Goal: Task Accomplishment & Management: Use online tool/utility

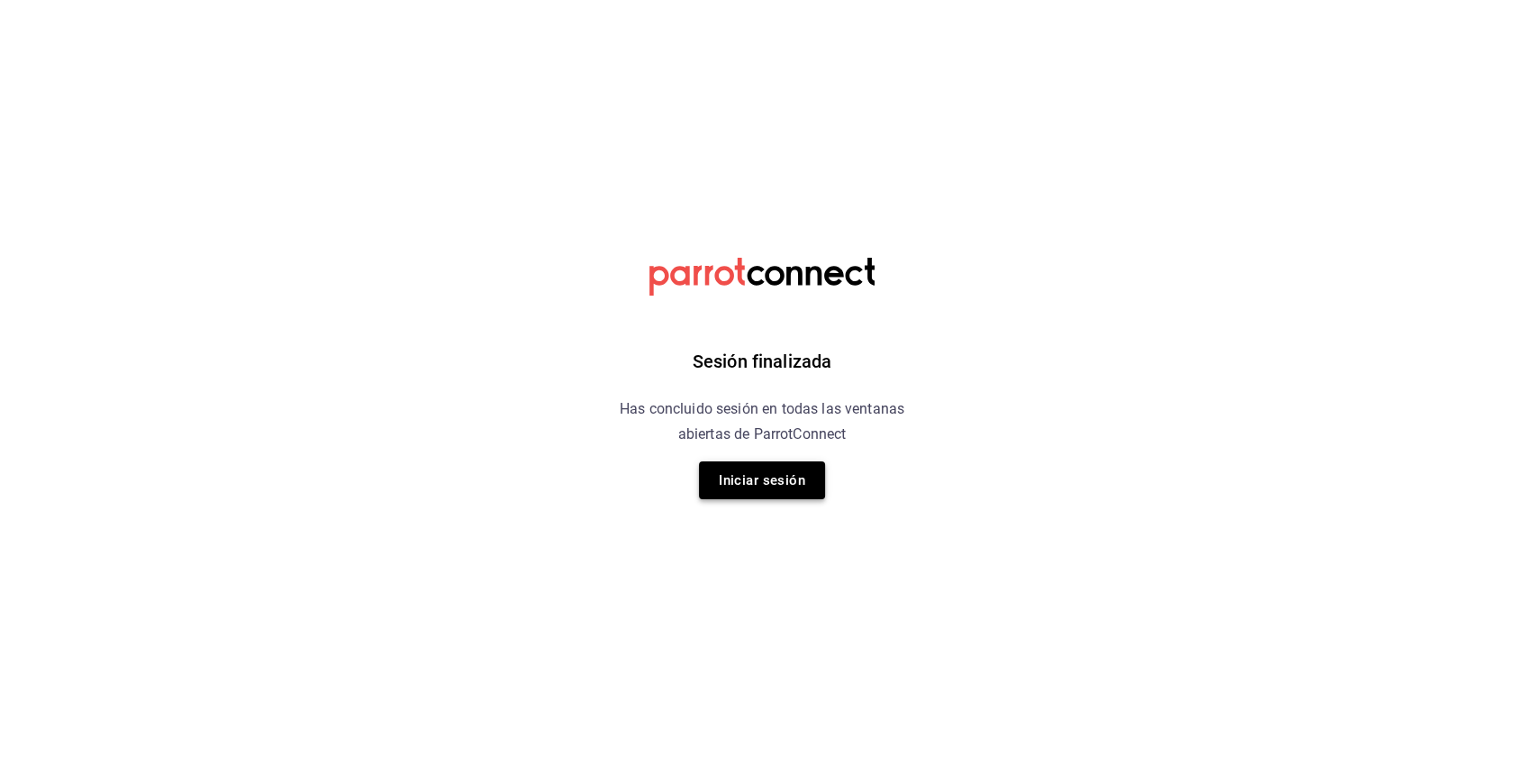
click at [768, 480] on button "Iniciar sesión" at bounding box center [762, 480] width 126 height 38
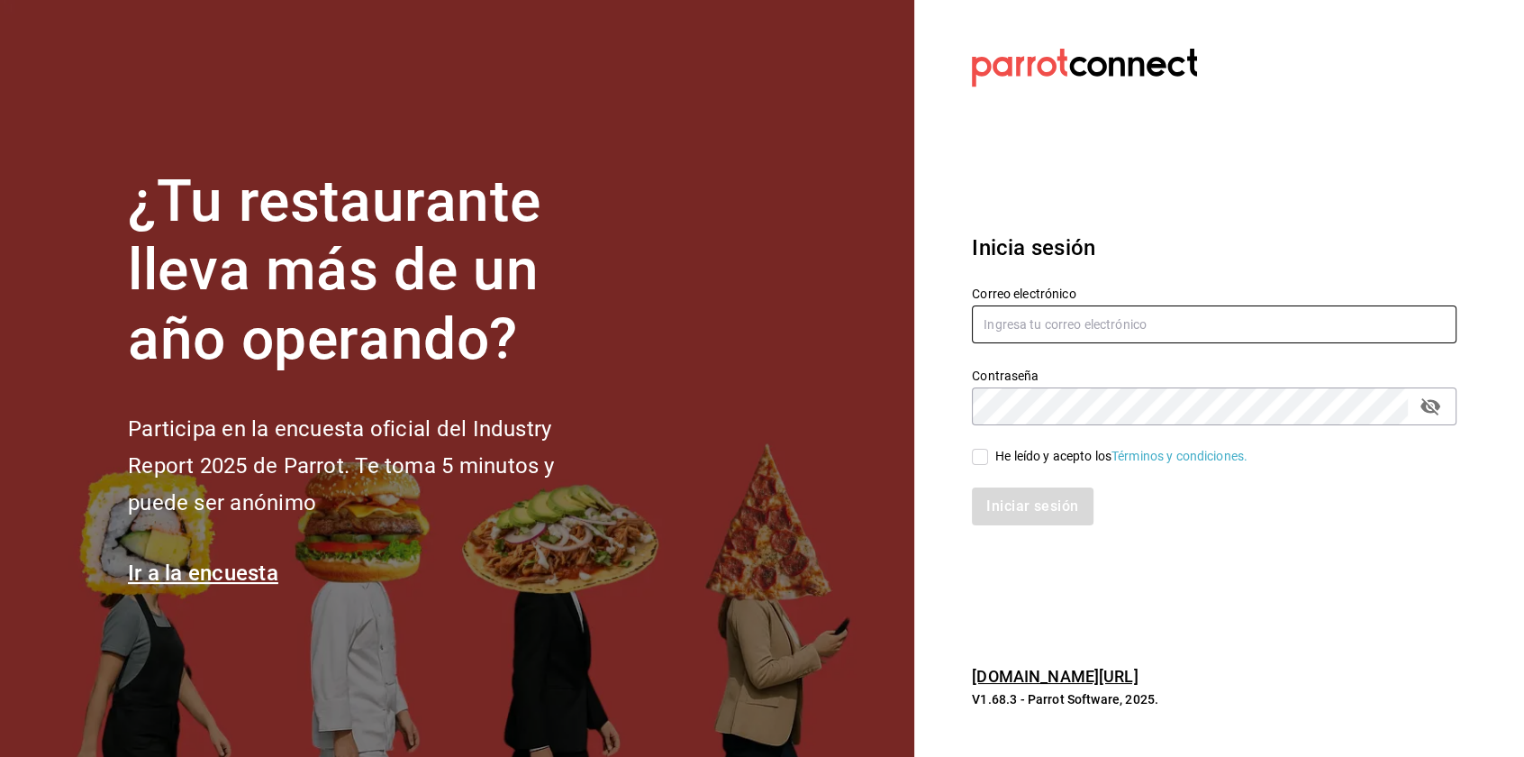
type input "multiuser@bobadilla.com"
click at [985, 457] on input "He leído y acepto los Términos y condiciones." at bounding box center [980, 457] width 16 height 16
checkbox input "true"
click at [998, 498] on button "Iniciar sesión" at bounding box center [1033, 506] width 122 height 38
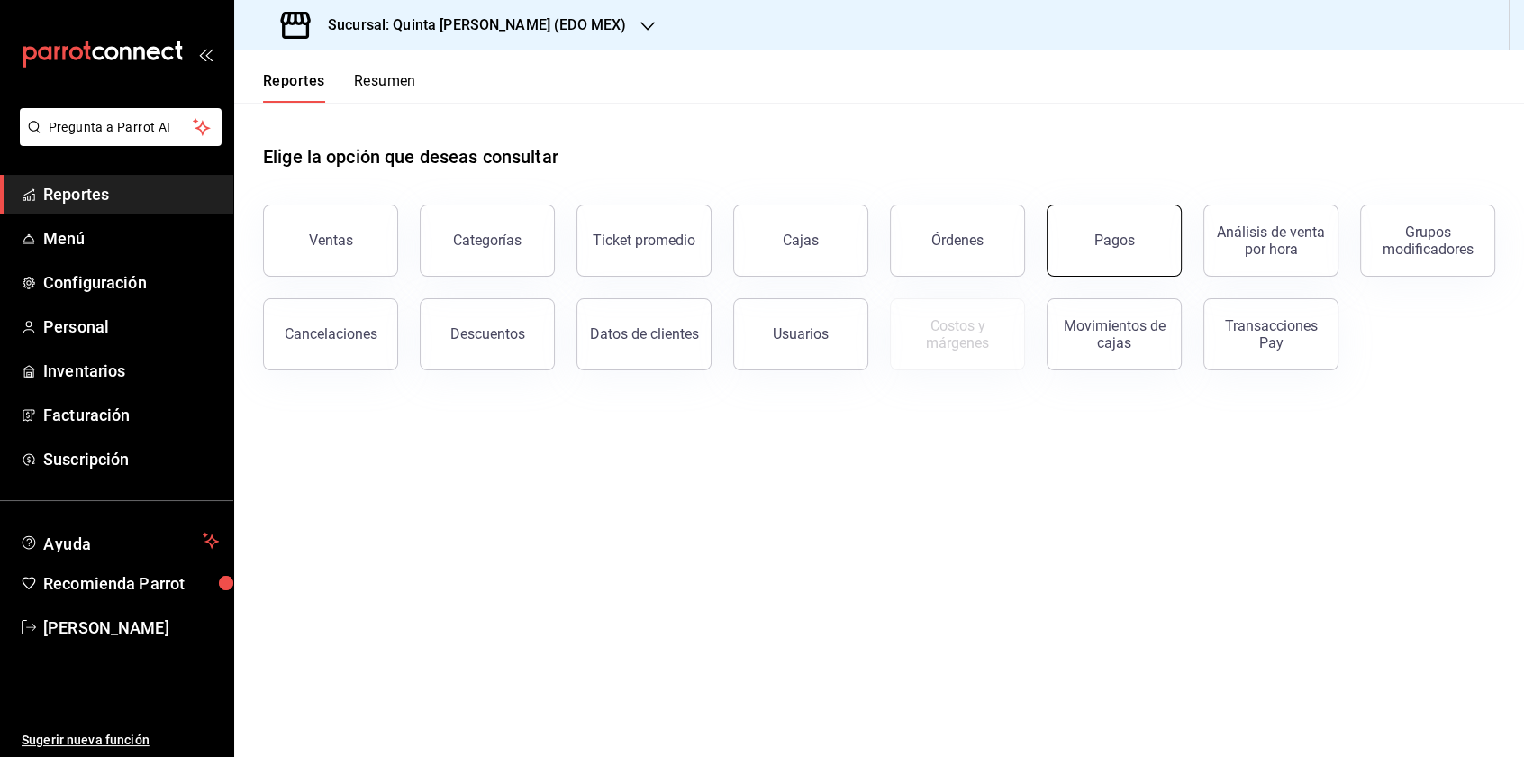
click at [1081, 261] on button "Pagos" at bounding box center [1114, 240] width 135 height 72
